Goal: Navigation & Orientation: Understand site structure

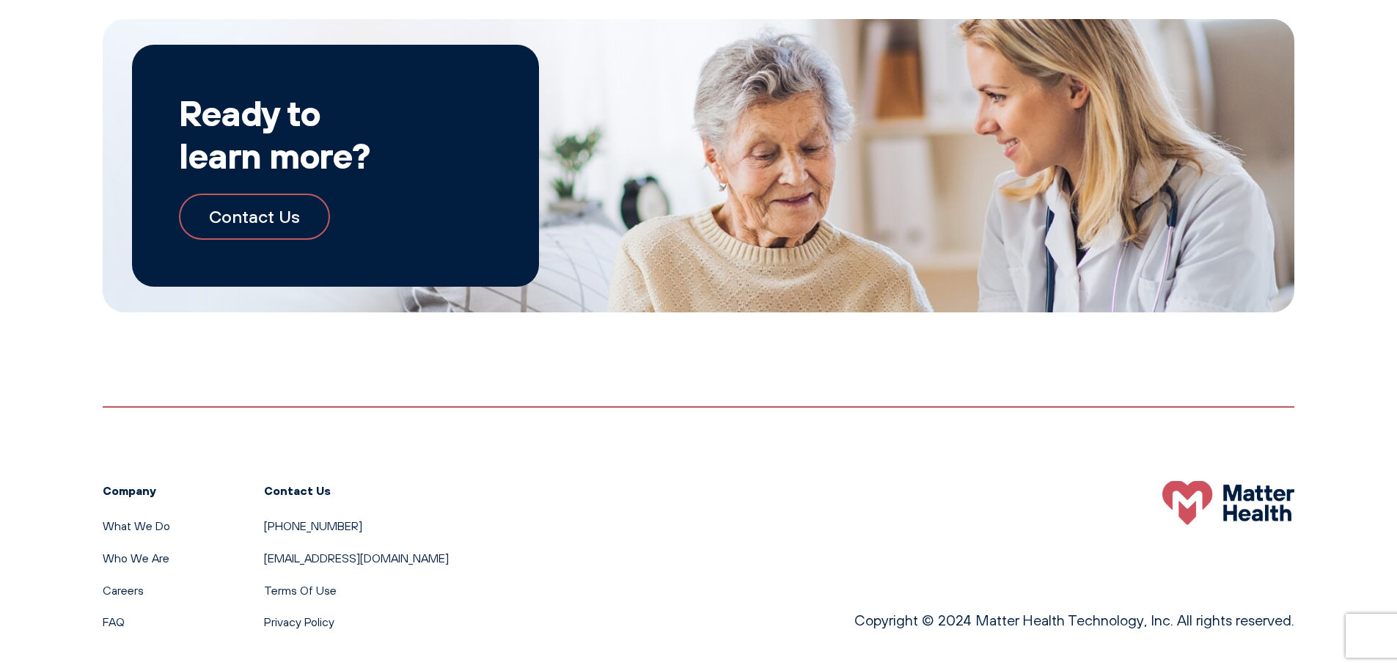
scroll to position [2723, 0]
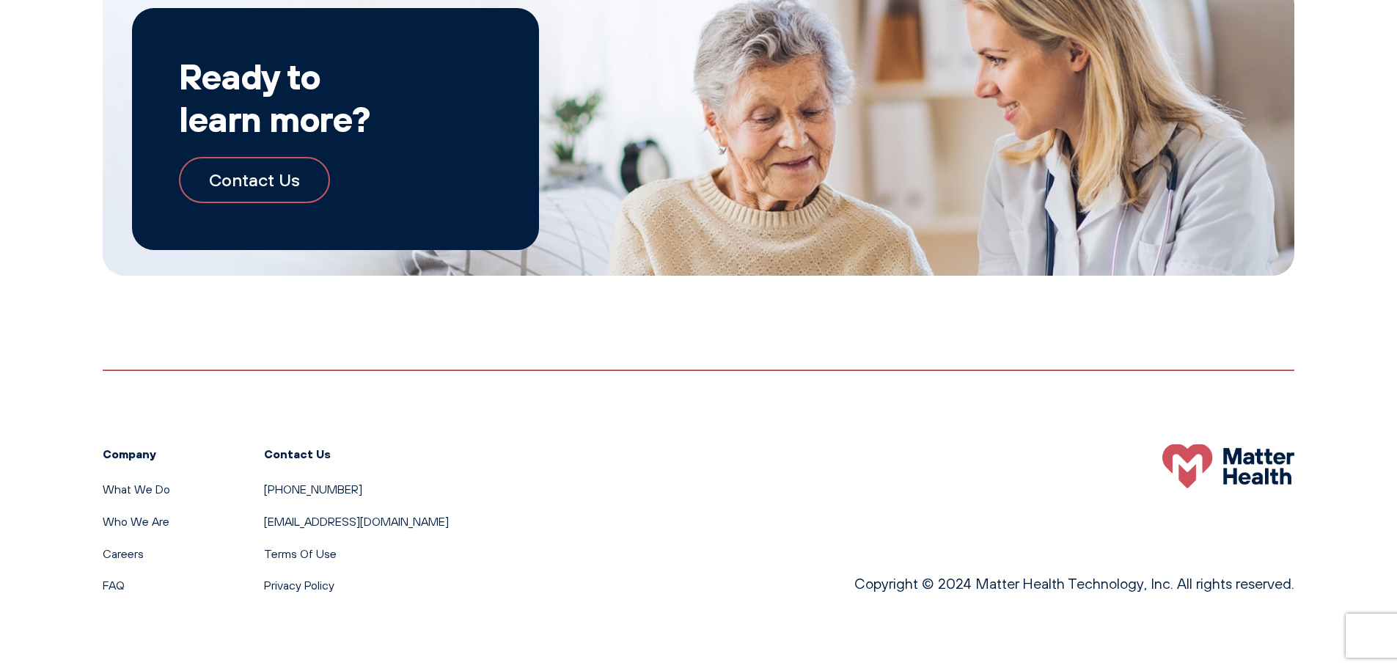
click at [151, 477] on div "Company What We Do Who We Are Careers FAQ" at bounding box center [136, 519] width 67 height 151
click at [150, 483] on link "What We Do" at bounding box center [136, 489] width 67 height 15
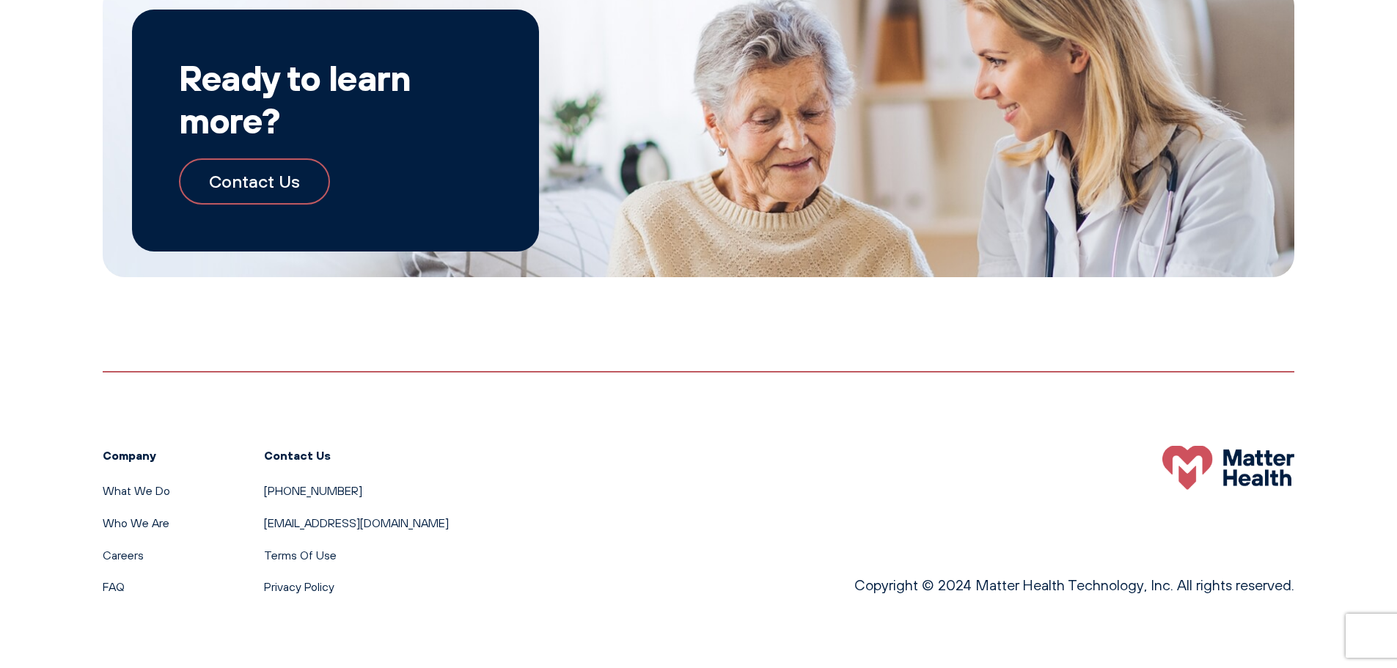
scroll to position [1616, 0]
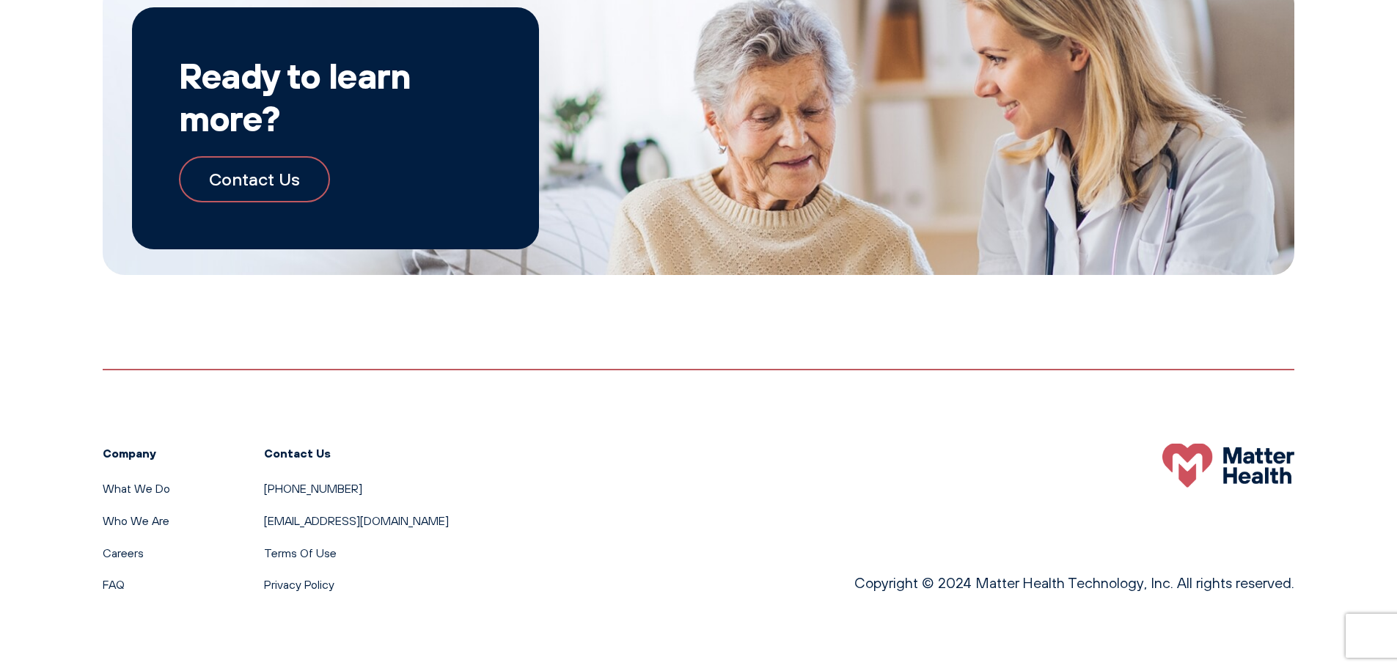
click at [160, 509] on ul "What We Do Who We Are Careers FAQ" at bounding box center [136, 537] width 67 height 114
click at [155, 519] on link "Who We Are" at bounding box center [136, 520] width 67 height 15
